Goal: Transaction & Acquisition: Purchase product/service

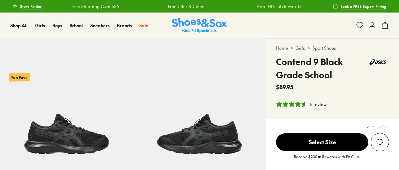
select select "*"
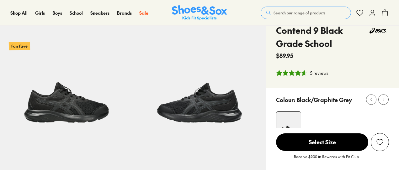
click at [320, 149] on span "Select Size" at bounding box center [322, 143] width 92 height 18
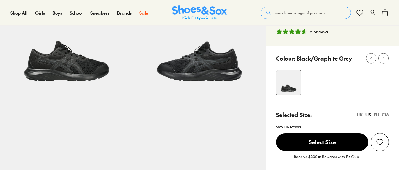
click at [315, 143] on span "Select Size" at bounding box center [322, 143] width 92 height 18
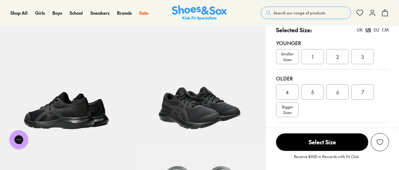
scroll to position [188, 0]
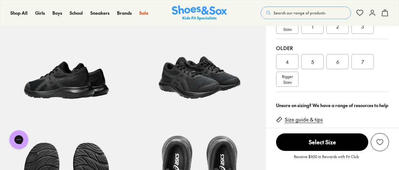
click at [311, 59] on div "5" at bounding box center [312, 61] width 23 height 15
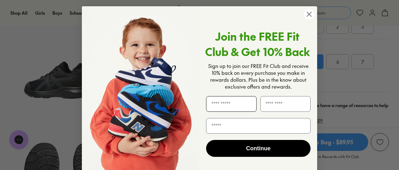
click at [222, 107] on input "First Name" at bounding box center [231, 104] width 51 height 16
type input "********"
click at [289, 108] on input "Last Name" at bounding box center [285, 104] width 51 height 16
type input "*****"
click at [243, 129] on input "Email" at bounding box center [258, 126] width 104 height 16
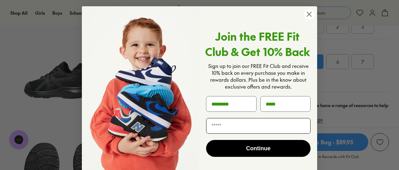
type input "**********"
click at [263, 149] on button "Continue" at bounding box center [258, 148] width 104 height 17
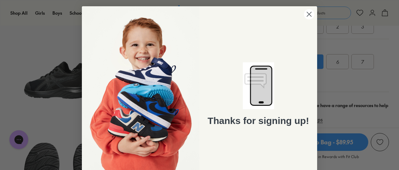
click at [309, 12] on circle "Close dialog" at bounding box center [309, 14] width 10 height 10
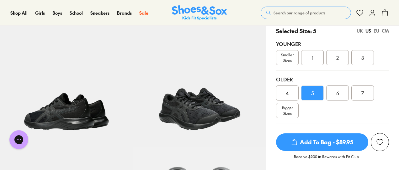
scroll to position [188, 0]
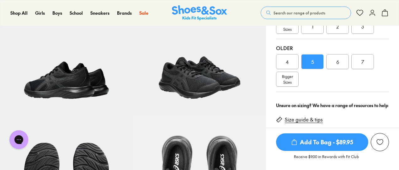
click at [326, 143] on span "Add To Bag - $89.95" at bounding box center [322, 143] width 92 height 18
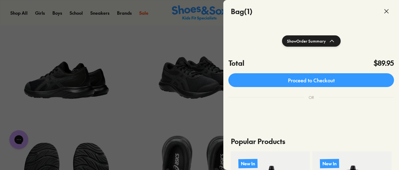
scroll to position [94, 0]
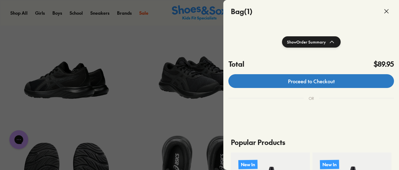
click at [320, 85] on link "Proceed to Checkout" at bounding box center [311, 81] width 166 height 14
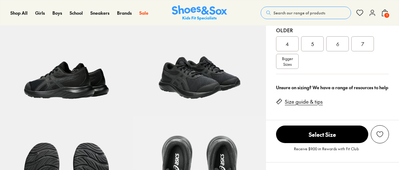
select select "*"
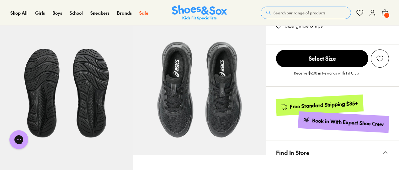
scroll to position [188, 0]
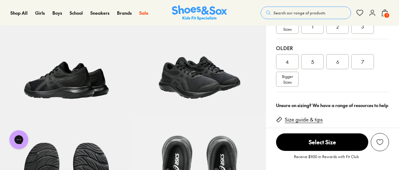
click at [317, 56] on div "5" at bounding box center [312, 61] width 23 height 15
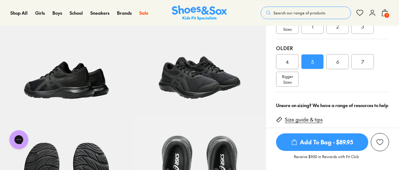
click at [388, 13] on span "1" at bounding box center [387, 15] width 6 height 6
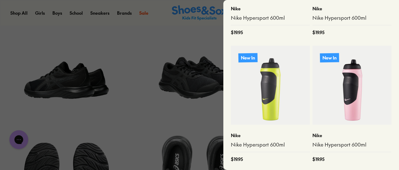
scroll to position [78, 0]
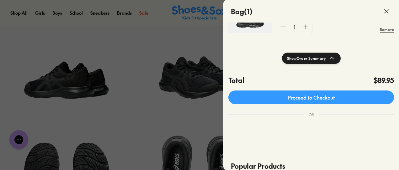
click at [321, 58] on button "Show Order Summary" at bounding box center [311, 58] width 59 height 11
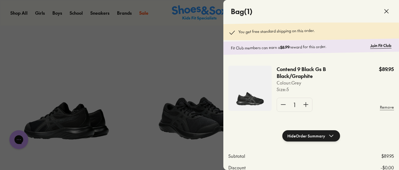
scroll to position [126, 0]
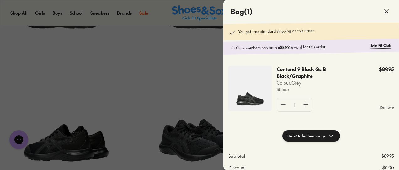
click at [230, 34] on icon at bounding box center [232, 33] width 8 height 8
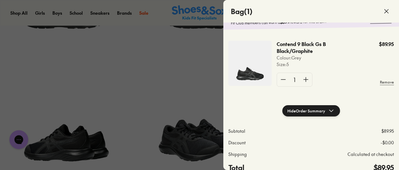
scroll to position [63, 0]
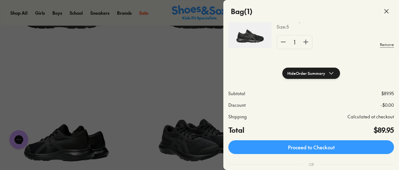
click at [326, 77] on button "Hide Order Summary" at bounding box center [311, 73] width 58 height 11
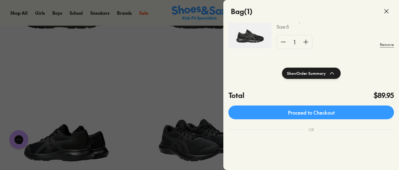
click at [326, 76] on button "Show Order Summary" at bounding box center [311, 73] width 59 height 11
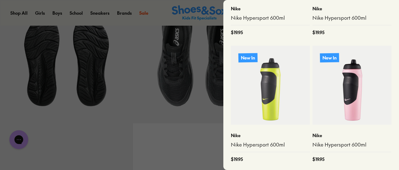
scroll to position [81, 0]
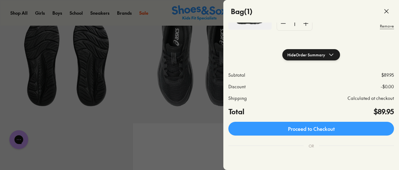
click at [91, 125] on div at bounding box center [199, 85] width 399 height 170
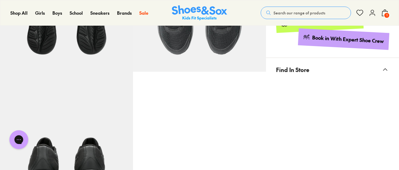
scroll to position [345, 0]
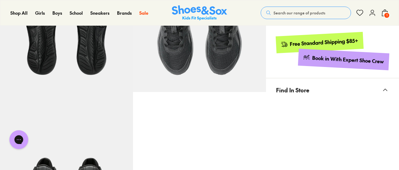
click at [386, 88] on icon at bounding box center [386, 90] width 8 height 8
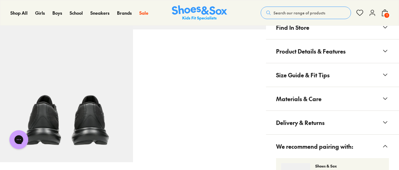
scroll to position [314, 0]
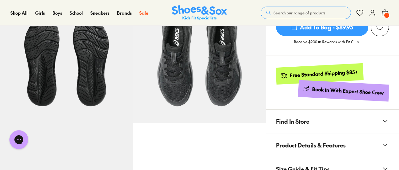
click at [383, 14] on icon at bounding box center [385, 13] width 8 height 8
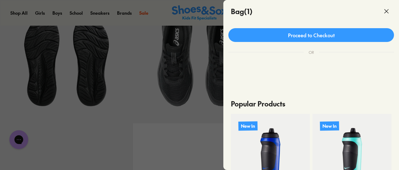
scroll to position [175, 0]
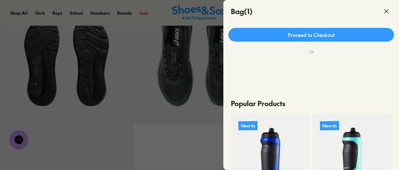
click at [319, 30] on div "Proceed to Checkout" at bounding box center [311, 33] width 176 height 21
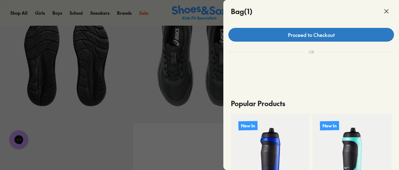
click at [320, 35] on link "Proceed to Checkout" at bounding box center [311, 35] width 166 height 14
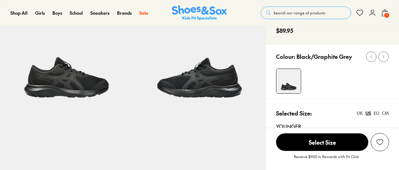
scroll to position [63, 0]
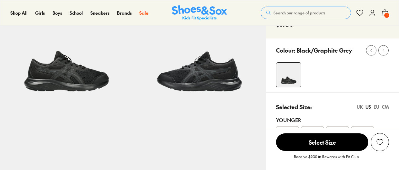
select select "*"
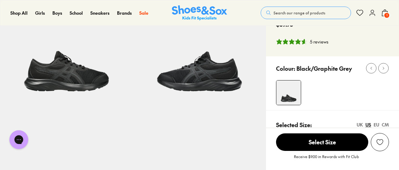
scroll to position [0, 0]
click at [216, 64] on img at bounding box center [199, 42] width 133 height 133
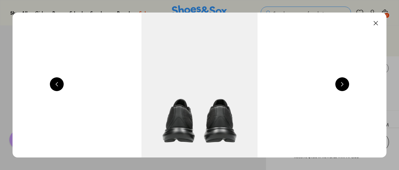
scroll to position [0, 753]
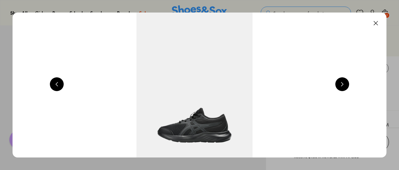
click at [344, 83] on button at bounding box center [342, 85] width 14 height 14
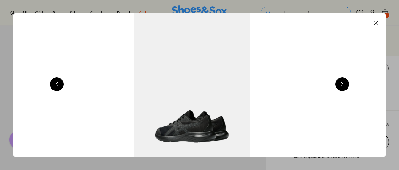
click at [344, 83] on button at bounding box center [342, 85] width 14 height 14
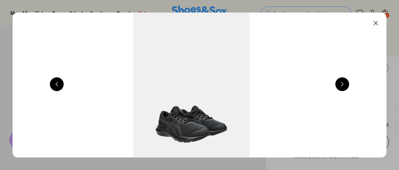
scroll to position [0, 1506]
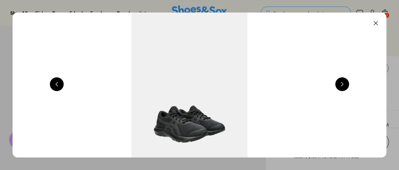
click at [344, 83] on button at bounding box center [342, 85] width 14 height 14
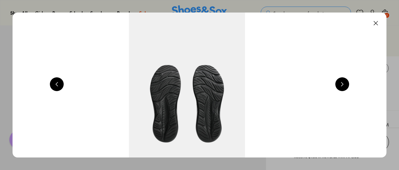
click at [344, 83] on button at bounding box center [342, 85] width 14 height 14
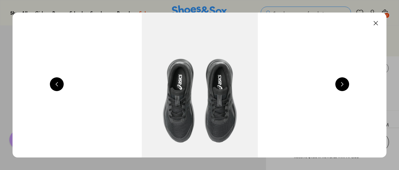
scroll to position [0, 2259]
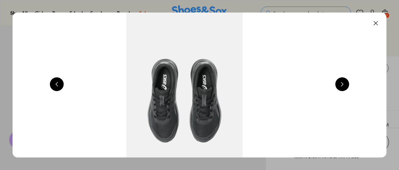
click at [344, 83] on button at bounding box center [342, 85] width 14 height 14
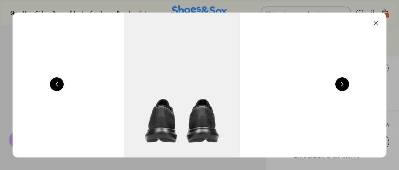
click at [344, 83] on button at bounding box center [342, 85] width 14 height 14
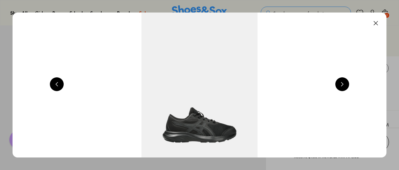
scroll to position [0, 377]
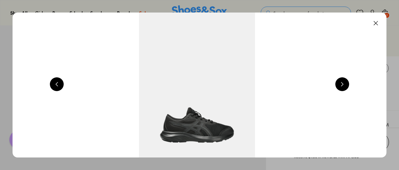
click at [344, 83] on button at bounding box center [342, 85] width 14 height 14
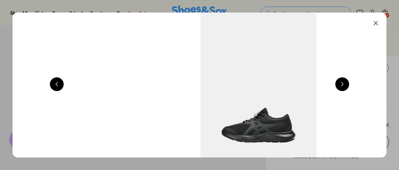
scroll to position [0, 753]
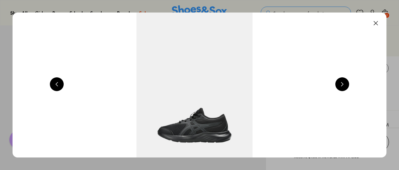
click at [378, 22] on button at bounding box center [376, 23] width 14 height 14
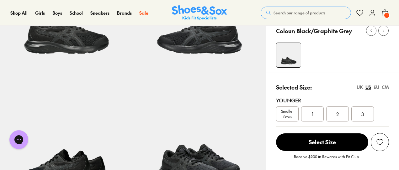
scroll to position [63, 0]
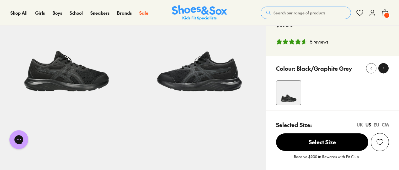
click at [382, 67] on icon at bounding box center [383, 68] width 5 height 5
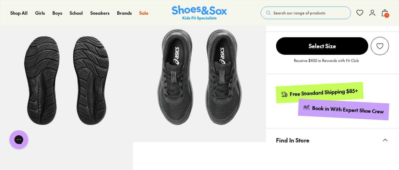
scroll to position [300, 0]
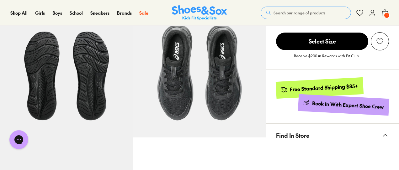
click at [386, 15] on span "1" at bounding box center [387, 15] width 6 height 6
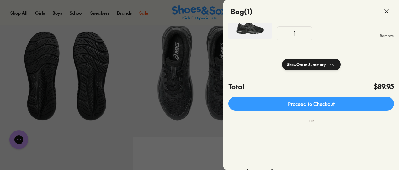
scroll to position [94, 0]
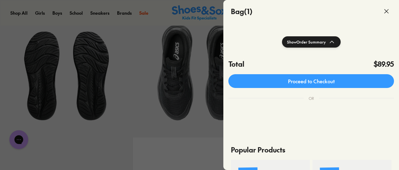
click at [387, 12] on use at bounding box center [387, 11] width 4 height 4
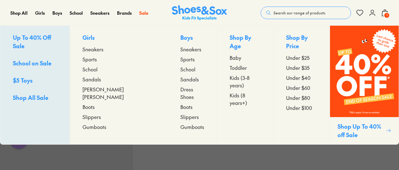
scroll to position [49, 0]
